Goal: Information Seeking & Learning: Learn about a topic

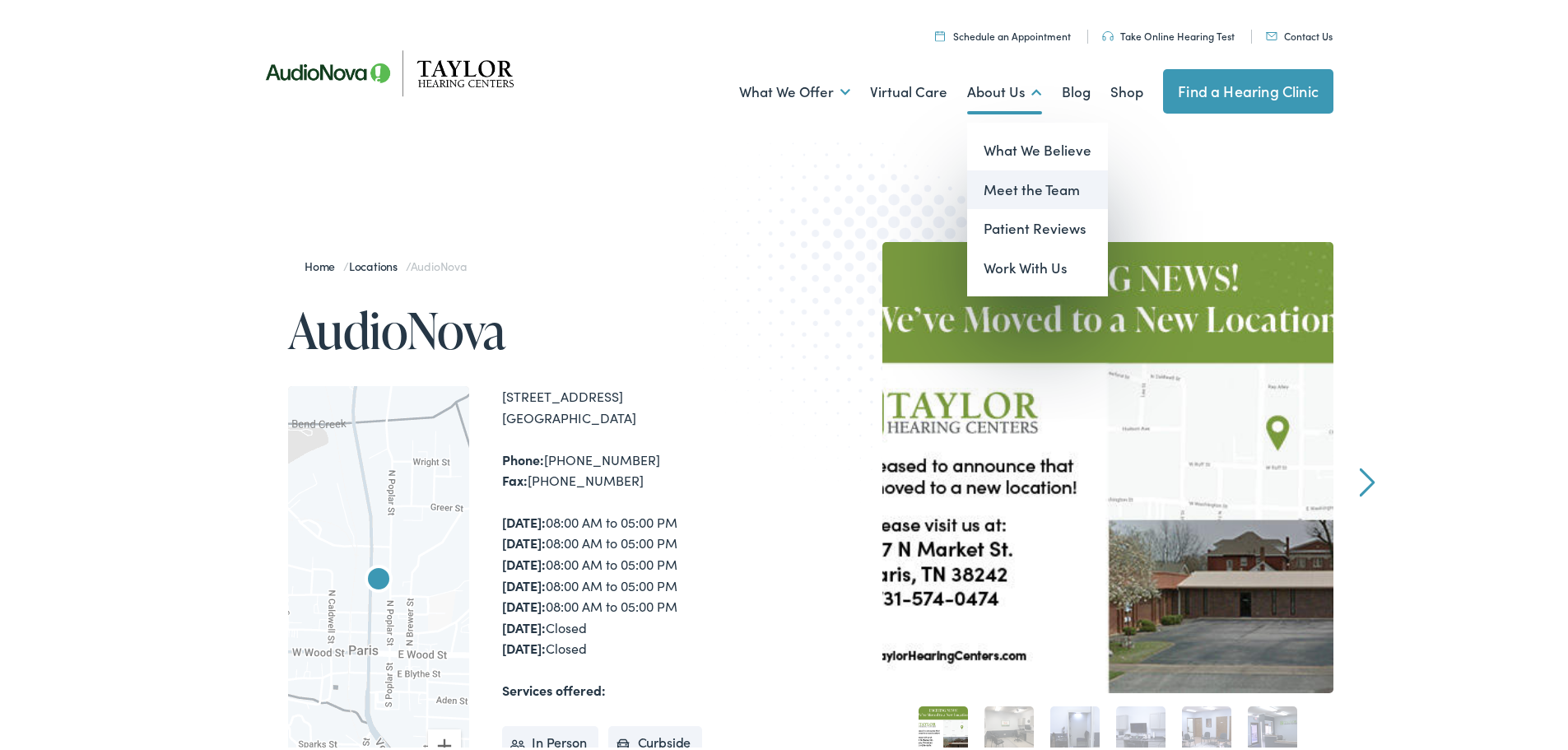
click at [1025, 195] on link "Meet the Team" at bounding box center [1038, 186] width 141 height 39
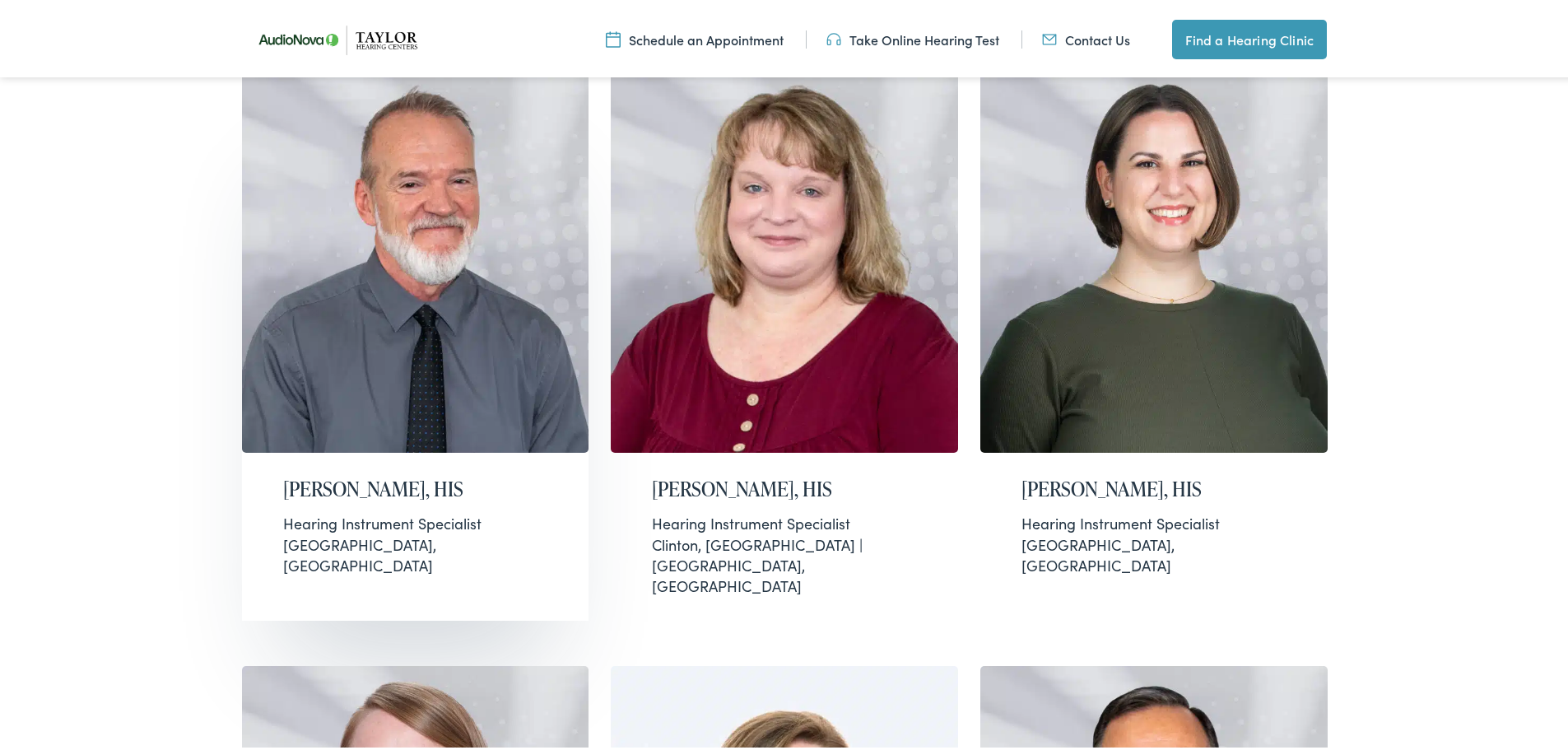
scroll to position [1070, 0]
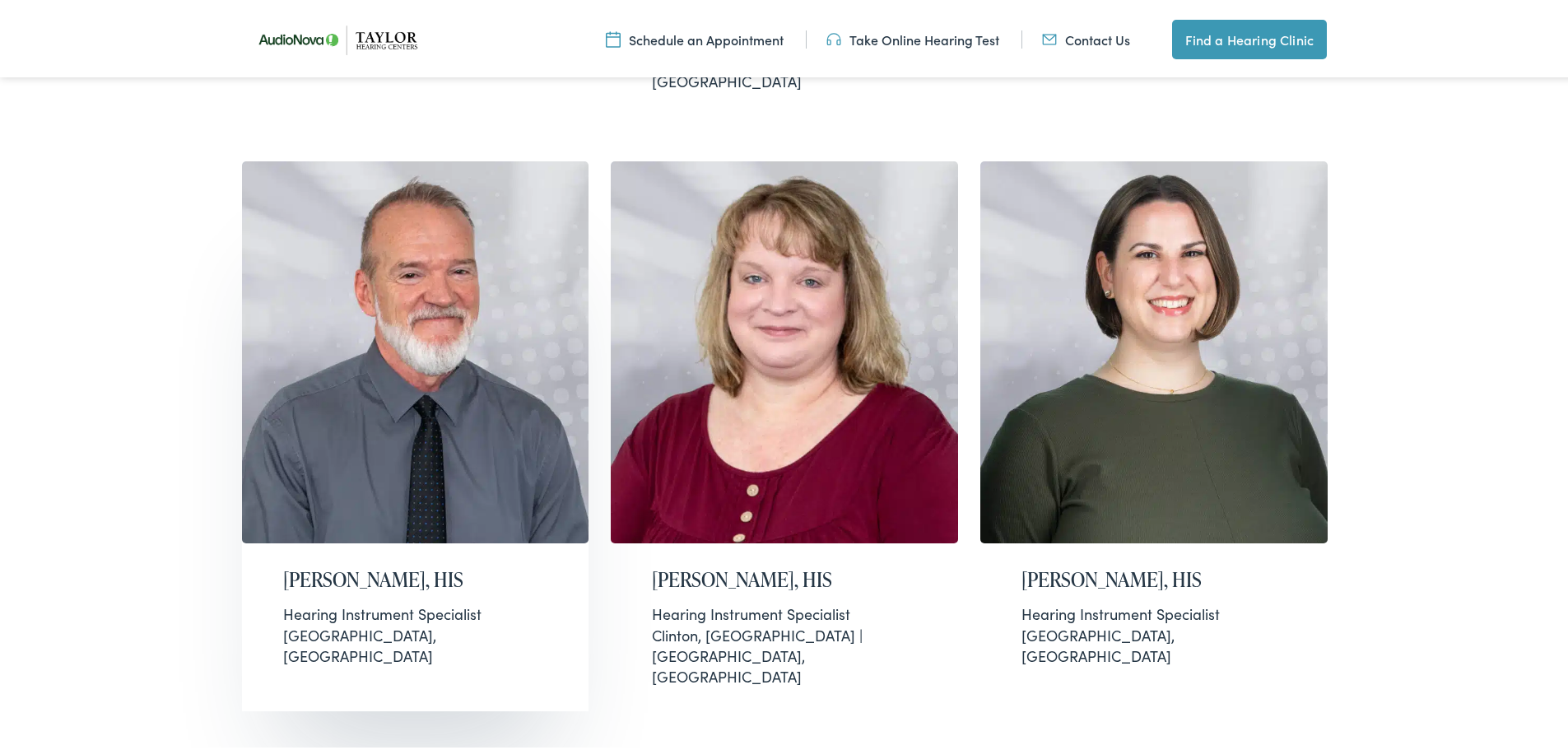
click at [374, 280] on img at bounding box center [416, 349] width 347 height 382
